Goal: Information Seeking & Learning: Learn about a topic

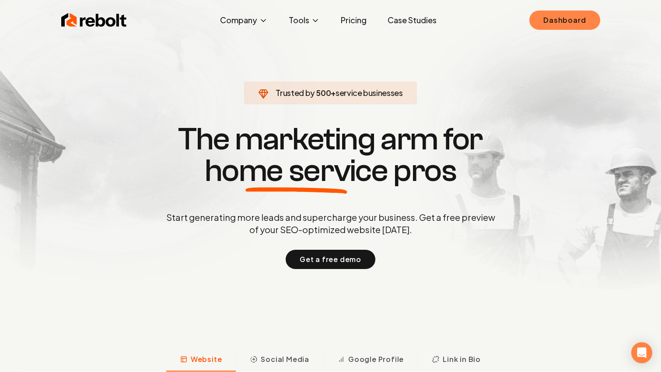
click at [558, 17] on link "Dashboard" at bounding box center [565, 20] width 70 height 19
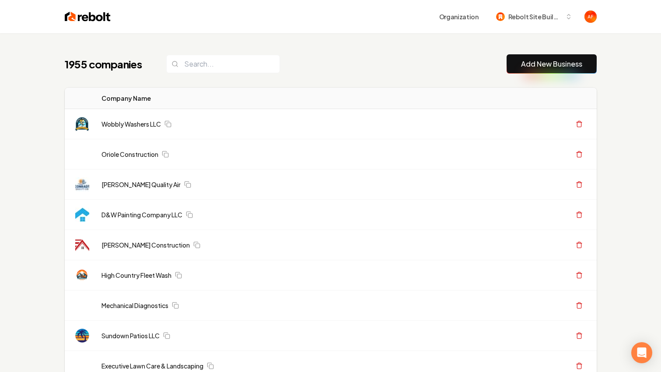
click at [246, 104] on th "Company Name" at bounding box center [279, 98] width 368 height 21
click at [207, 55] on input "search" at bounding box center [223, 64] width 114 height 18
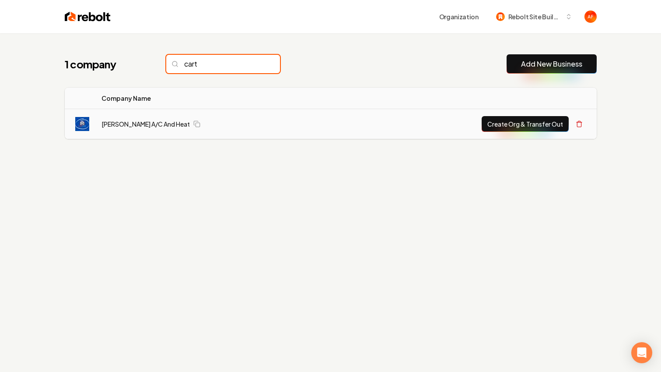
type input "cart"
click at [520, 126] on button "Create Org & Transfer Out" at bounding box center [525, 124] width 87 height 16
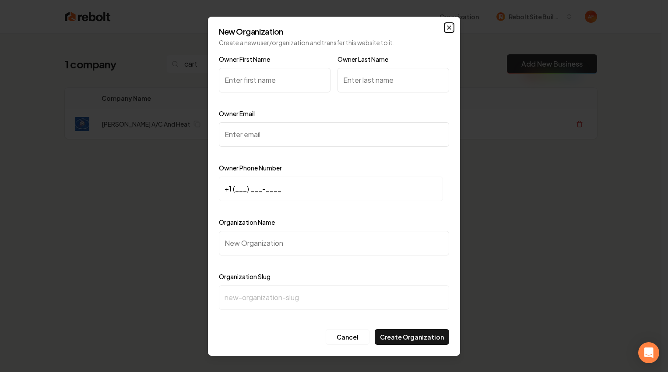
click at [450, 24] on icon "button" at bounding box center [449, 27] width 7 height 7
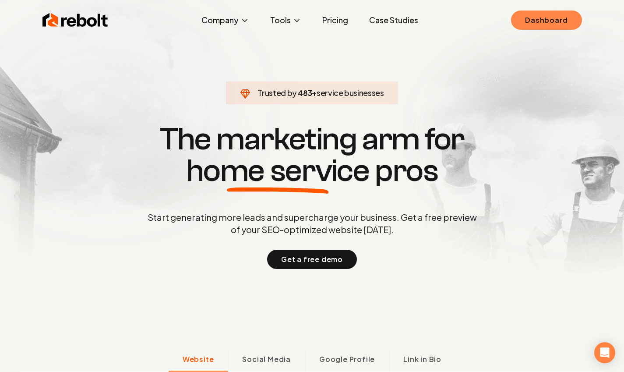
click at [557, 20] on link "Dashboard" at bounding box center [546, 20] width 70 height 19
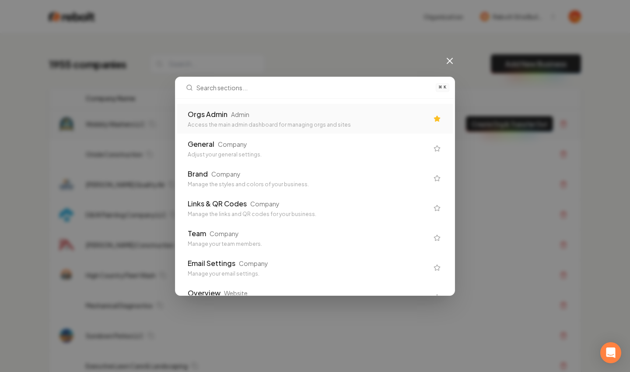
click at [244, 130] on div "Orgs Admin Admin Access the main admin dashboard for managing orgs and sites" at bounding box center [315, 119] width 276 height 30
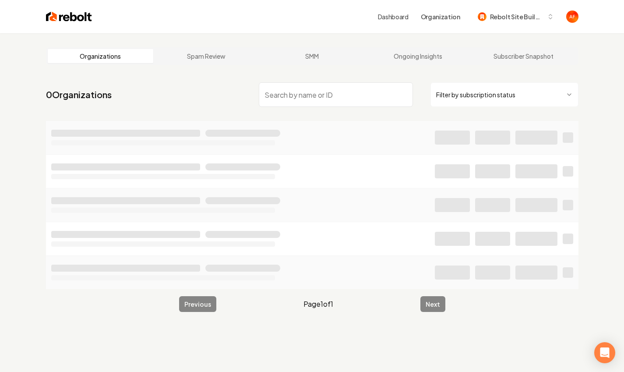
click at [289, 100] on input "search" at bounding box center [336, 94] width 154 height 25
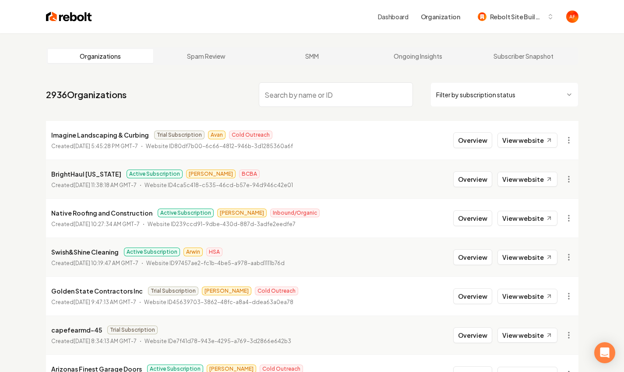
click at [334, 99] on input "search" at bounding box center [336, 94] width 154 height 25
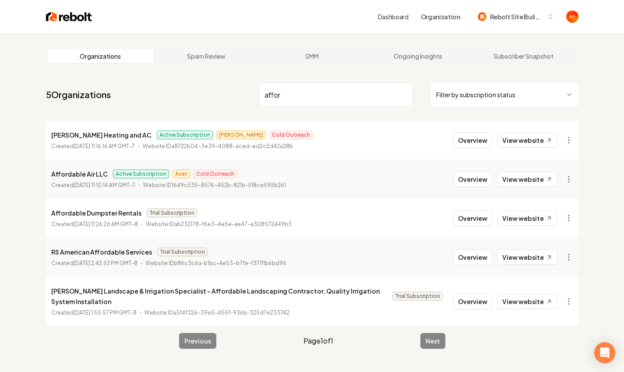
type input "affor"
drag, startPoint x: 54, startPoint y: 170, endPoint x: 144, endPoint y: 173, distance: 89.8
click at [144, 173] on div "Affordable Air LLC Active Subscription Avan Cold Outreach" at bounding box center [168, 174] width 235 height 11
click at [97, 174] on p "Affordable Air LLC" at bounding box center [79, 174] width 56 height 11
click at [465, 178] on button "Overview" at bounding box center [472, 179] width 39 height 16
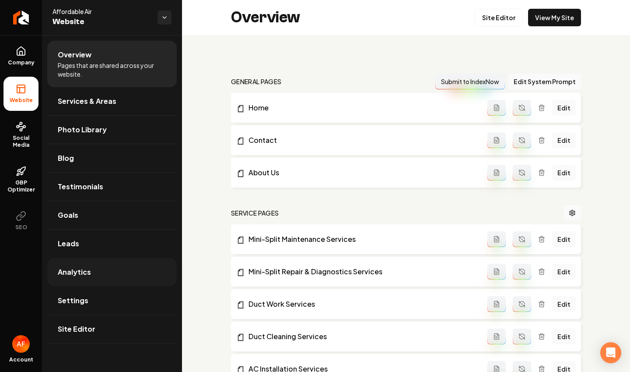
click at [92, 277] on link "Analytics" at bounding box center [112, 272] width 130 height 28
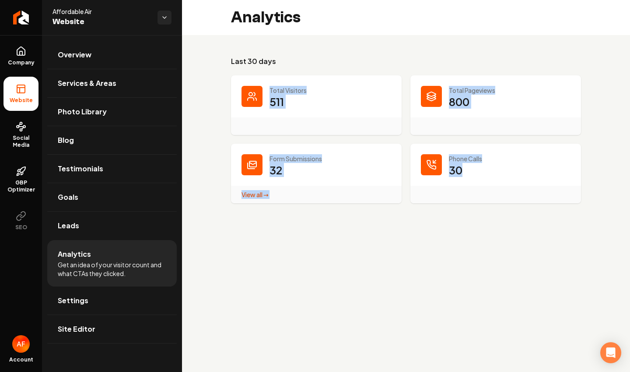
drag, startPoint x: 264, startPoint y: 84, endPoint x: 491, endPoint y: 187, distance: 248.8
click at [491, 187] on dl "Total Visitors 511 Total Pageviews 800 Form Submissions 32 View all → Form Subm…" at bounding box center [406, 139] width 350 height 128
click at [490, 187] on div "Main content area" at bounding box center [496, 195] width 171 height 18
drag, startPoint x: 472, startPoint y: 171, endPoint x: 271, endPoint y: 157, distance: 201.8
click at [287, 161] on dl "Total Visitors 511 Total Pageviews 800 Form Submissions 32 View all → Form Subm…" at bounding box center [406, 139] width 350 height 128
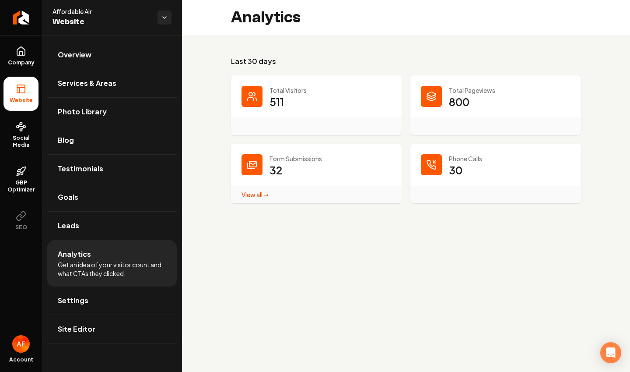
drag, startPoint x: 271, startPoint y: 157, endPoint x: 140, endPoint y: 179, distance: 133.1
click at [271, 157] on p "Form Submissions" at bounding box center [331, 158] width 122 height 9
click at [120, 229] on link "Leads" at bounding box center [112, 225] width 130 height 28
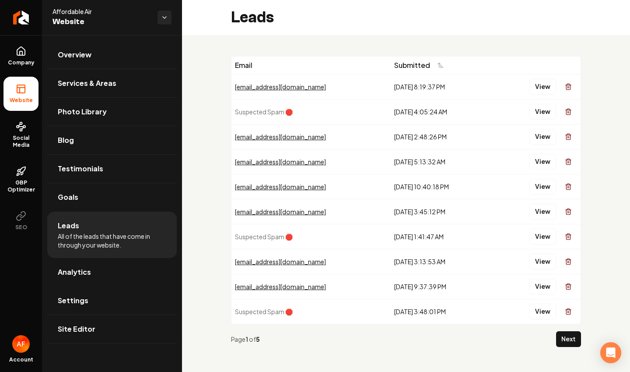
drag, startPoint x: 385, startPoint y: 82, endPoint x: 431, endPoint y: 317, distance: 239.5
click at [431, 317] on tbody "[EMAIL_ADDRESS][DOMAIN_NAME] [DATE] 8:19:37 PM View Suspected Spam 🛑 [DATE] 4:0…" at bounding box center [406, 198] width 349 height 249
click at [431, 317] on td "[DATE] 3:48:01 PM" at bounding box center [441, 311] width 101 height 25
drag, startPoint x: 380, startPoint y: 108, endPoint x: 465, endPoint y: 108, distance: 84.9
click at [465, 108] on tr "Suspected Spam 🛑 [DATE] 4:05:24 AM View" at bounding box center [406, 111] width 349 height 25
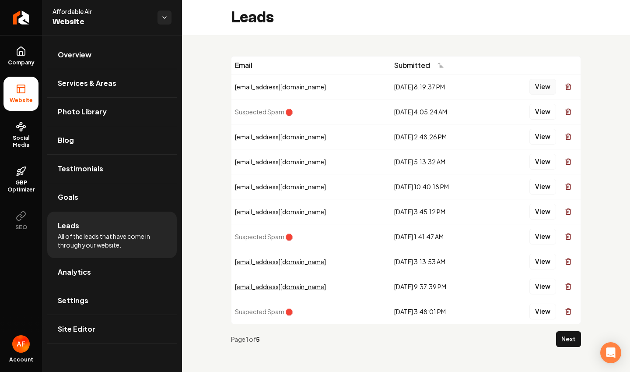
click at [535, 88] on button "View" at bounding box center [543, 87] width 27 height 16
click at [537, 141] on button "View" at bounding box center [543, 137] width 27 height 16
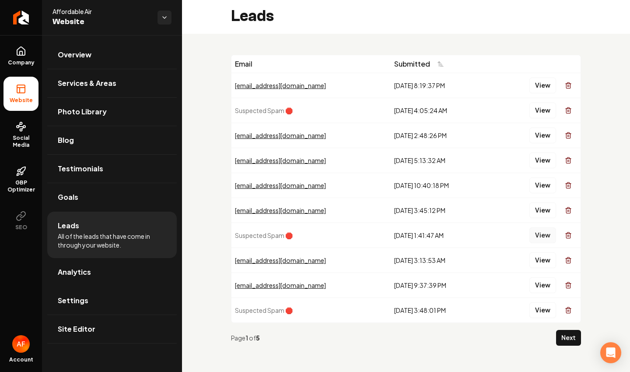
scroll to position [3, 0]
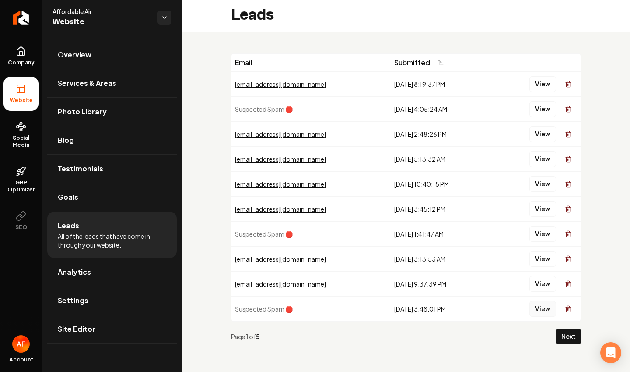
click at [538, 312] on button "View" at bounding box center [543, 309] width 27 height 16
click at [537, 287] on button "View" at bounding box center [543, 284] width 27 height 16
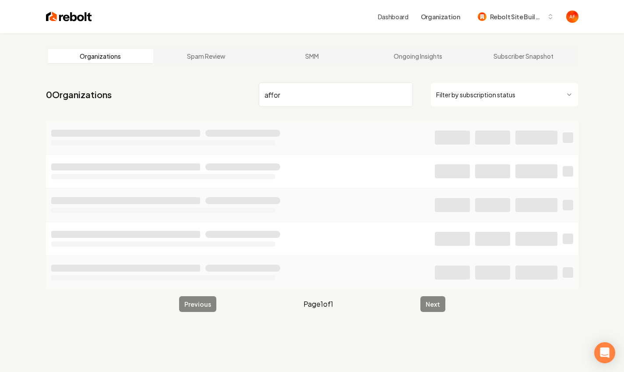
click at [275, 96] on input "affor" at bounding box center [336, 94] width 154 height 25
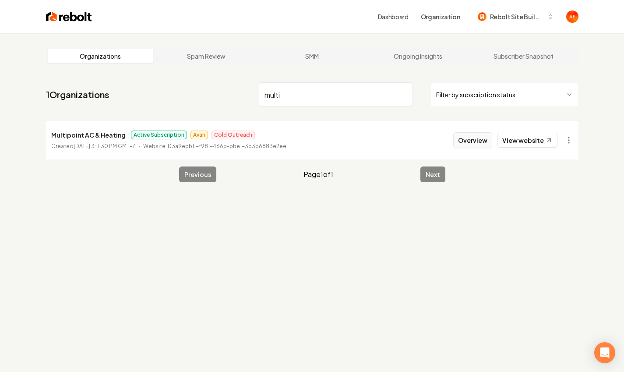
type input "multi"
click at [477, 139] on button "Overview" at bounding box center [472, 140] width 39 height 16
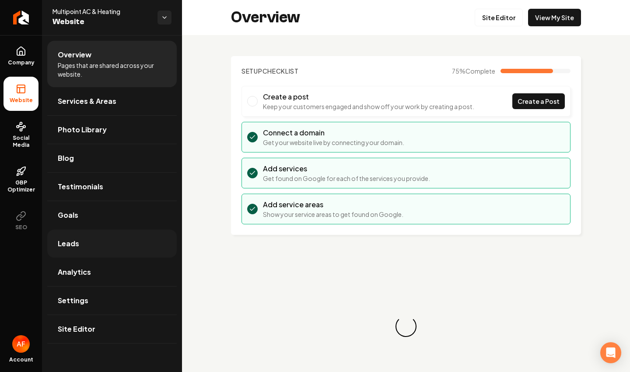
click at [110, 252] on link "Leads" at bounding box center [112, 243] width 130 height 28
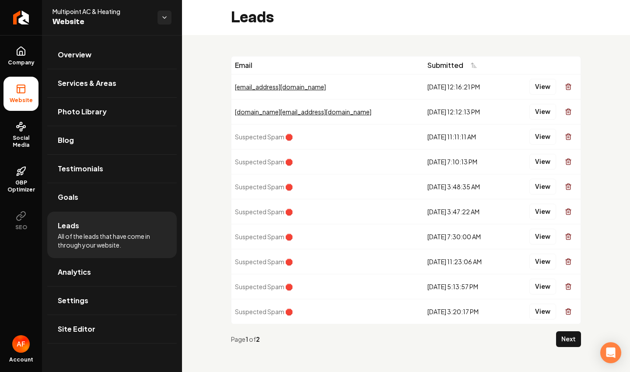
drag, startPoint x: 326, startPoint y: 142, endPoint x: 404, endPoint y: 314, distance: 189.0
click at [404, 314] on tbody "[EMAIL_ADDRESS][DOMAIN_NAME] [DATE] 12:16:21 PM View [DOMAIN_NAME][EMAIL_ADDRES…" at bounding box center [406, 198] width 349 height 249
drag, startPoint x: 407, startPoint y: 300, endPoint x: 408, endPoint y: 295, distance: 5.3
click at [424, 299] on td "[DATE] 3:20:17 PM" at bounding box center [465, 311] width 83 height 25
click at [539, 84] on button "View" at bounding box center [543, 87] width 27 height 16
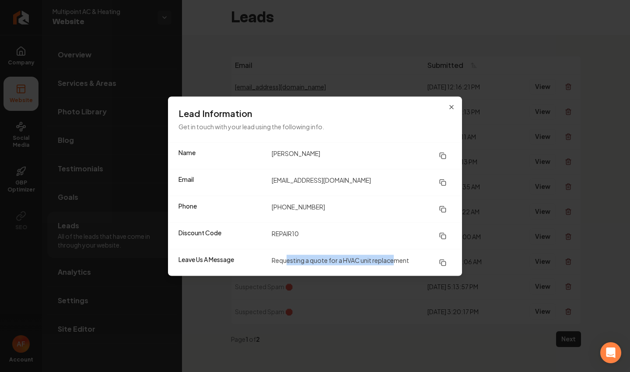
drag, startPoint x: 286, startPoint y: 261, endPoint x: 395, endPoint y: 261, distance: 109.4
click at [395, 261] on dd "Requesting a quote for a HVAC unit replacement" at bounding box center [362, 262] width 180 height 16
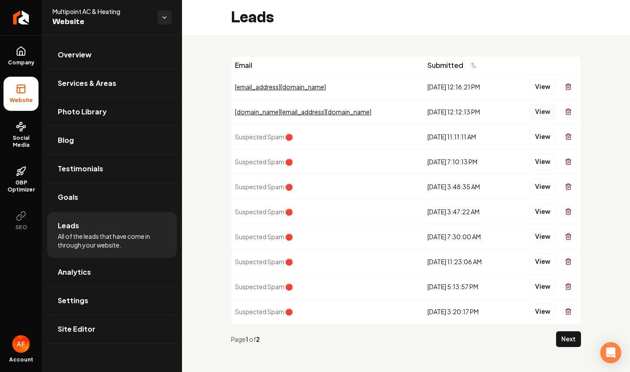
click at [537, 108] on button "View" at bounding box center [543, 112] width 27 height 16
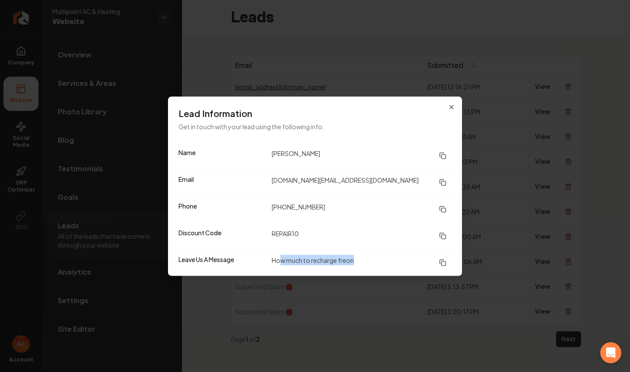
drag, startPoint x: 280, startPoint y: 256, endPoint x: 365, endPoint y: 259, distance: 85.4
click at [365, 259] on dd "How much to recharge freon" at bounding box center [362, 262] width 180 height 16
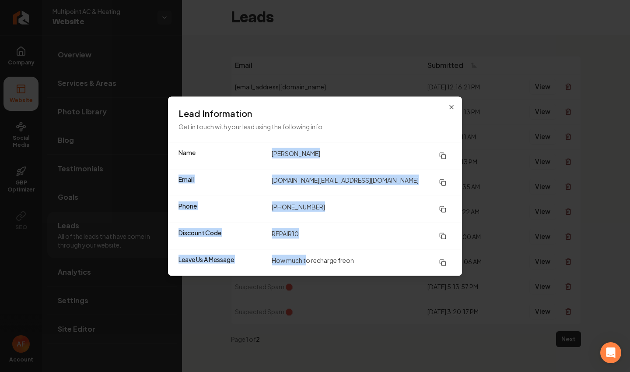
drag, startPoint x: 267, startPoint y: 150, endPoint x: 359, endPoint y: 196, distance: 103.2
click at [306, 262] on dl "Name [PERSON_NAME] Email [DOMAIN_NAME][EMAIL_ADDRESS][DOMAIN_NAME] Phone [PHONE…" at bounding box center [315, 208] width 294 height 133
click at [290, 150] on dd "[PERSON_NAME]" at bounding box center [362, 156] width 180 height 16
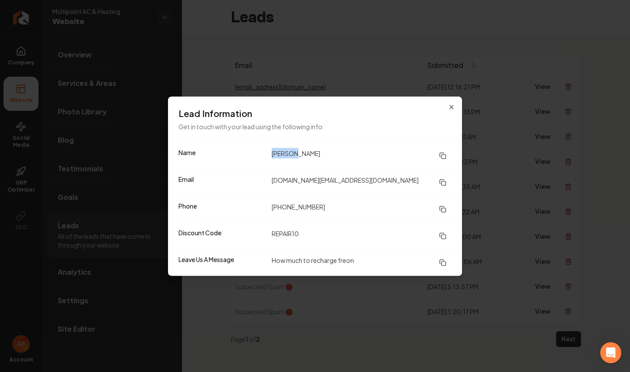
drag, startPoint x: 304, startPoint y: 154, endPoint x: 255, endPoint y: 146, distance: 50.1
click at [248, 152] on div "Name [PERSON_NAME]" at bounding box center [315, 155] width 294 height 26
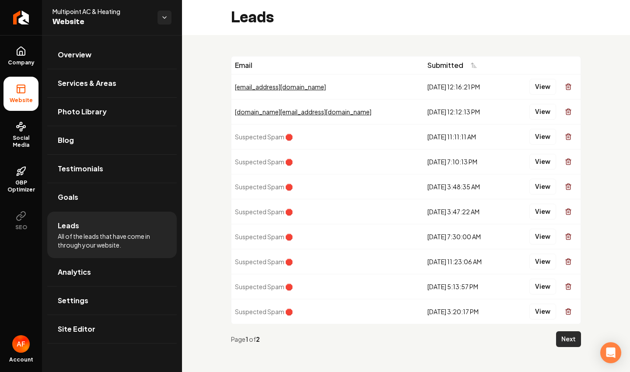
click at [569, 333] on button "Next" at bounding box center [568, 339] width 25 height 16
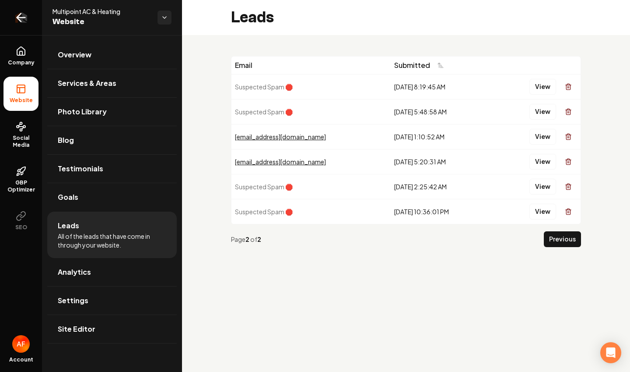
click at [25, 19] on icon "Return to dashboard" at bounding box center [21, 18] width 14 height 14
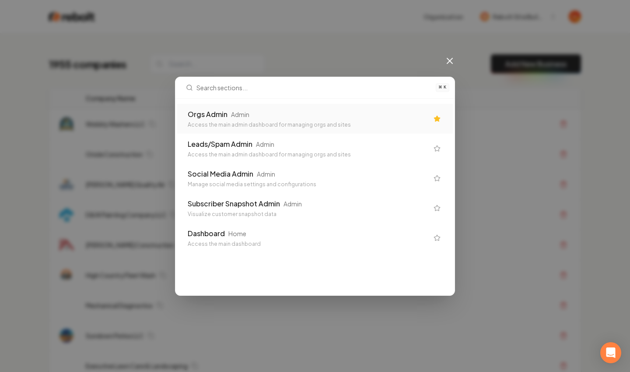
click at [306, 112] on div "Orgs Admin Admin" at bounding box center [308, 114] width 241 height 11
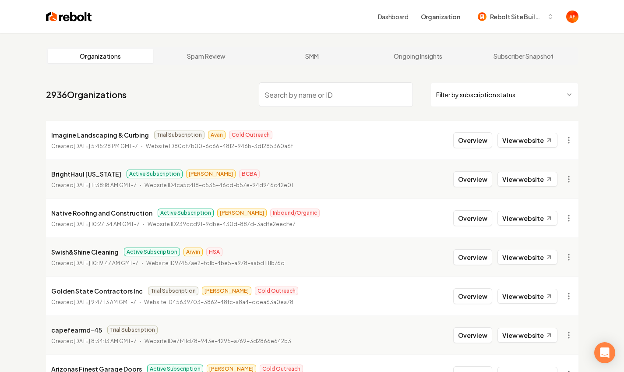
click at [295, 98] on input "search" at bounding box center [336, 94] width 154 height 25
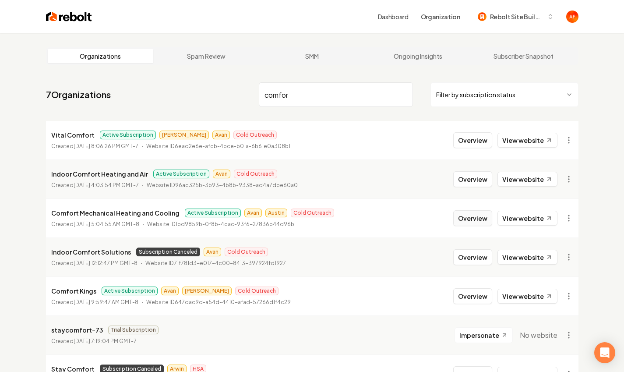
type input "comfor"
click at [486, 222] on button "Overview" at bounding box center [472, 218] width 39 height 16
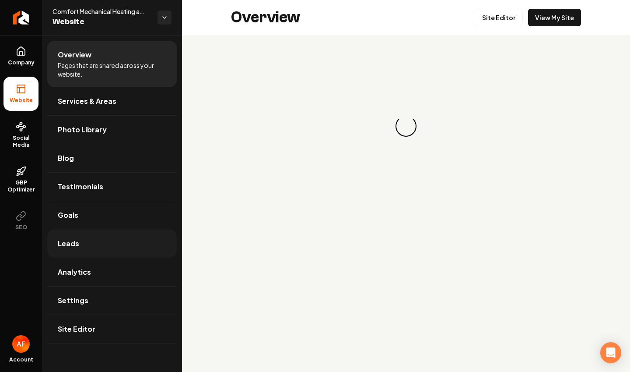
click at [91, 247] on link "Leads" at bounding box center [112, 243] width 130 height 28
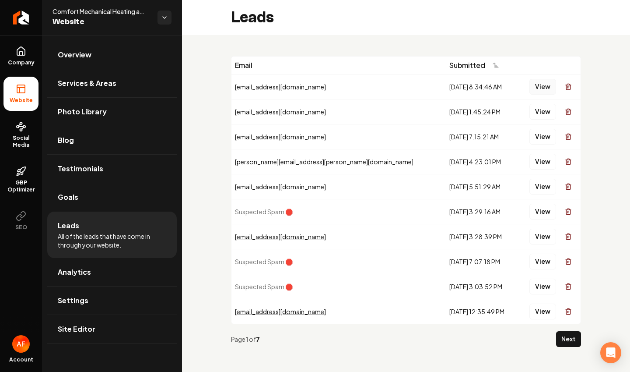
click at [535, 87] on button "View" at bounding box center [543, 87] width 27 height 16
click at [530, 105] on button "View" at bounding box center [543, 112] width 27 height 16
click at [537, 141] on button "View" at bounding box center [543, 137] width 27 height 16
drag, startPoint x: 548, startPoint y: 169, endPoint x: 541, endPoint y: 164, distance: 8.1
click at [548, 169] on div "View" at bounding box center [549, 162] width 56 height 18
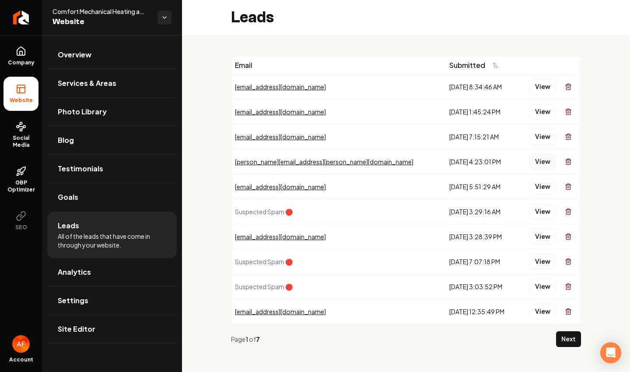
click at [540, 163] on button "View" at bounding box center [543, 162] width 27 height 16
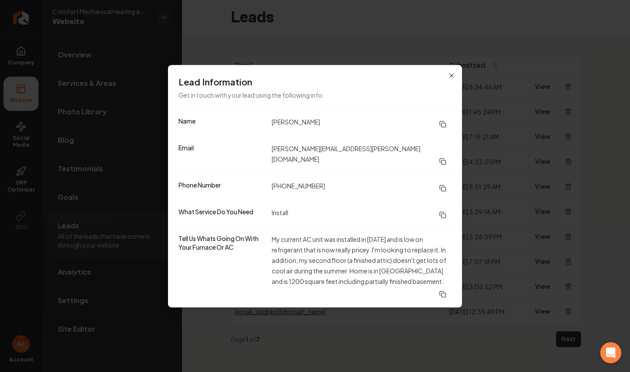
drag, startPoint x: 449, startPoint y: 48, endPoint x: 418, endPoint y: 38, distance: 32.1
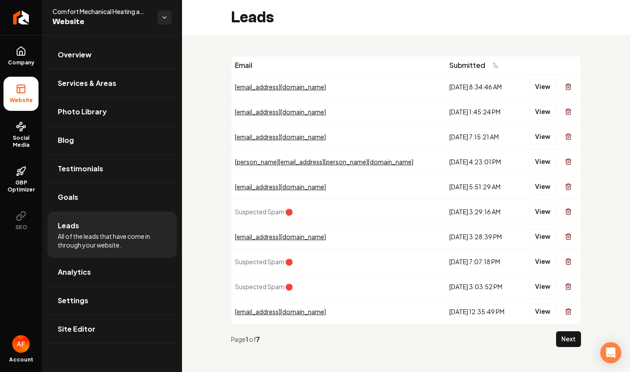
scroll to position [3, 0]
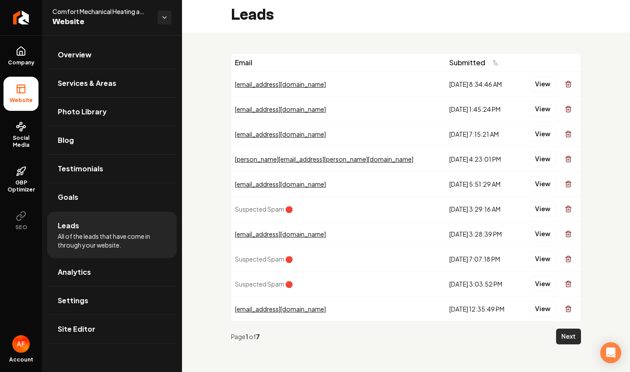
click at [569, 341] on button "Next" at bounding box center [568, 336] width 25 height 16
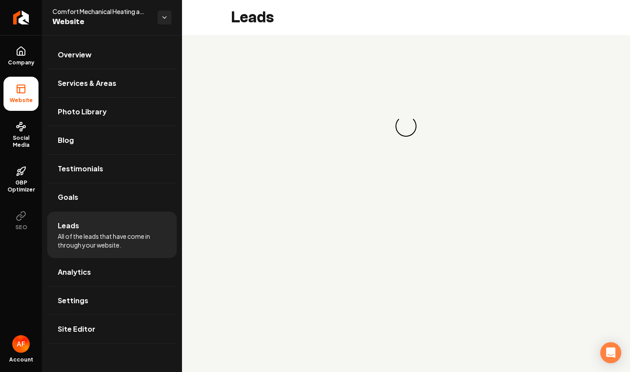
scroll to position [0, 0]
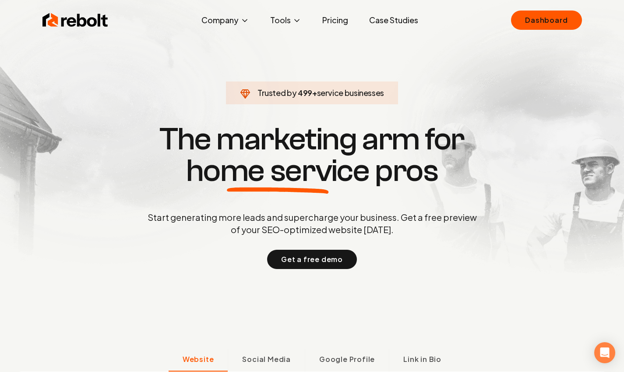
click at [400, 19] on link "Case Studies" at bounding box center [393, 20] width 63 height 18
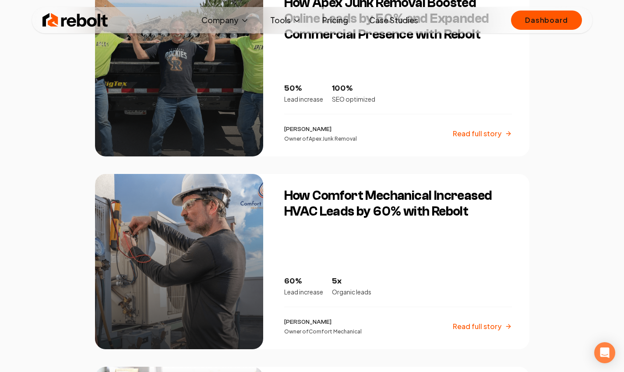
scroll to position [643, 0]
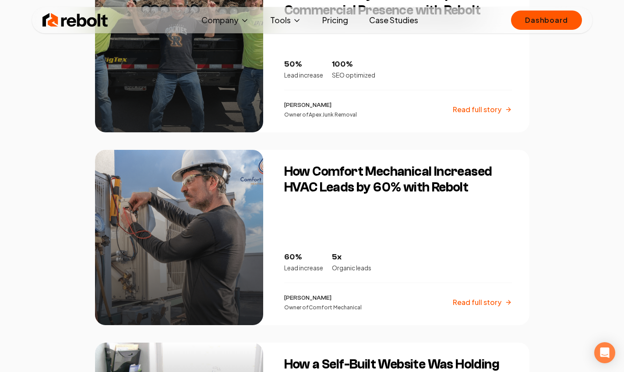
click at [396, 193] on h3 "How Comfort Mechanical Increased HVAC Leads by 60% with Rebolt" at bounding box center [398, 180] width 228 height 32
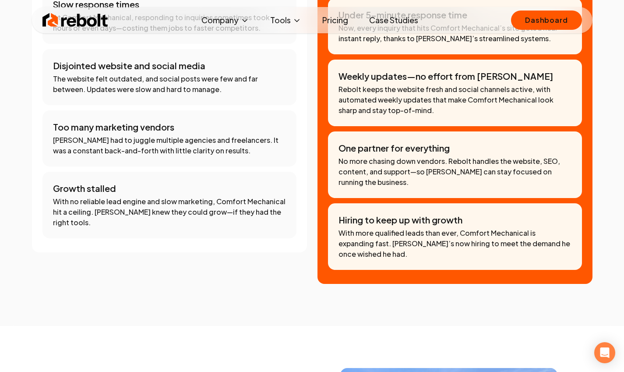
scroll to position [916, 0]
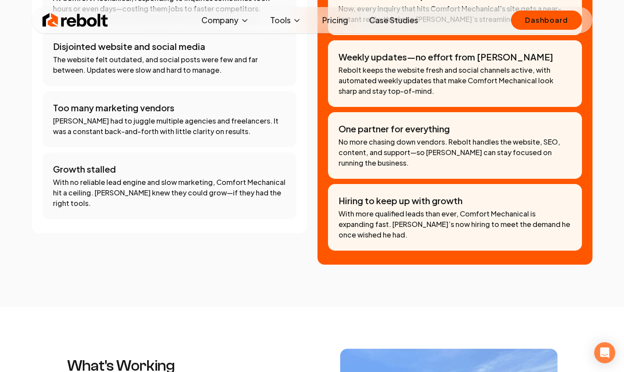
click at [390, 16] on link "Case Studies" at bounding box center [393, 20] width 63 height 18
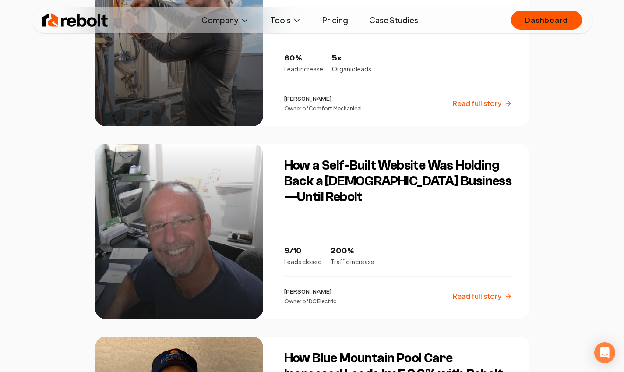
scroll to position [681, 0]
